Goal: Navigation & Orientation: Find specific page/section

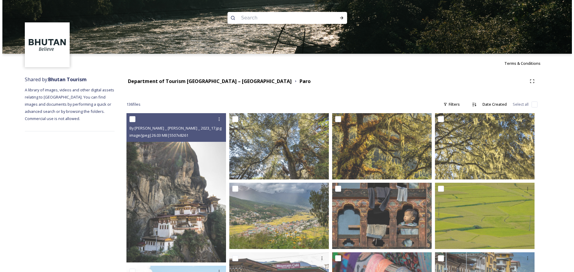
scroll to position [957, 0]
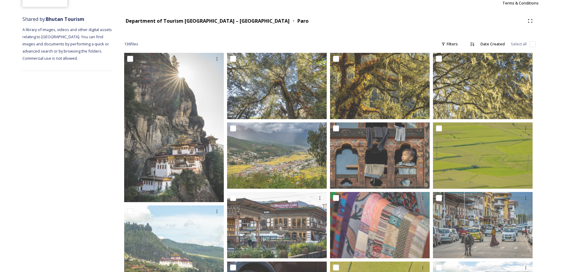
scroll to position [60, 0]
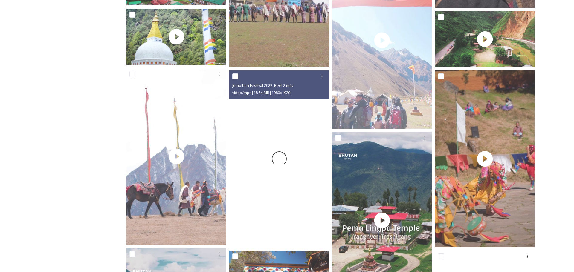
scroll to position [1692, 0]
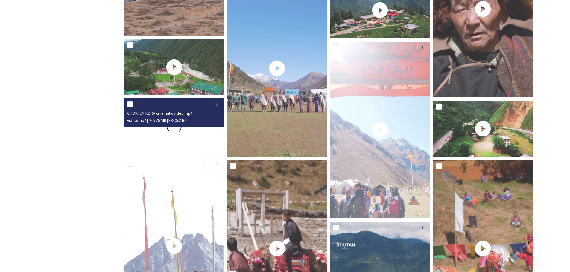
click at [199, 138] on div at bounding box center [174, 126] width 100 height 56
